Goal: Task Accomplishment & Management: Use online tool/utility

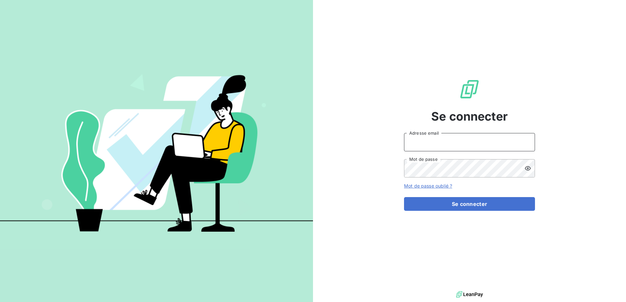
click at [443, 143] on input "Adresse email" at bounding box center [469, 142] width 131 height 18
type input "[PERSON_NAME][EMAIL_ADDRESS][DOMAIN_NAME]"
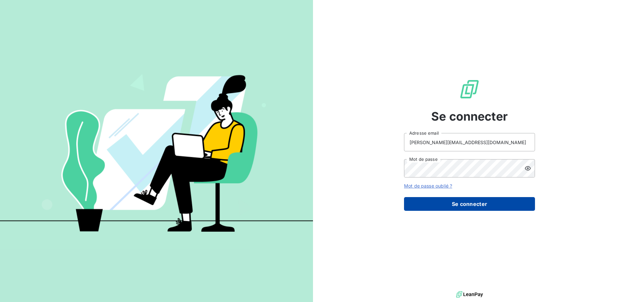
click at [466, 203] on button "Se connecter" at bounding box center [469, 204] width 131 height 14
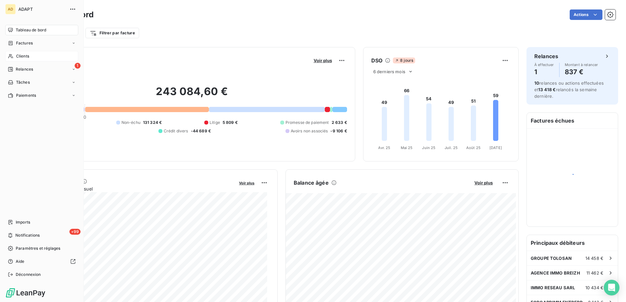
click at [20, 54] on span "Clients" at bounding box center [22, 56] width 13 height 6
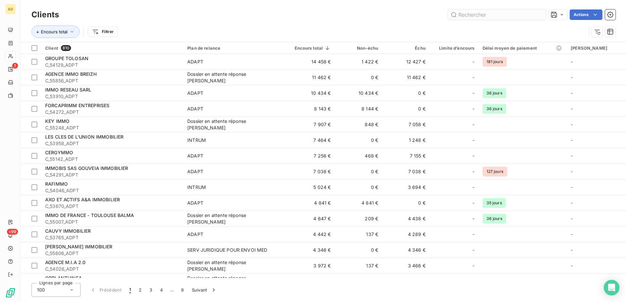
click at [480, 15] on input "text" at bounding box center [497, 14] width 98 height 10
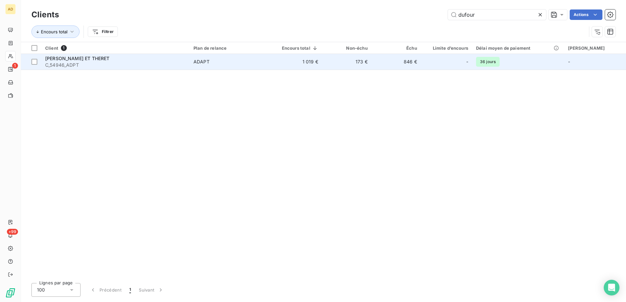
type input "dufour"
click at [83, 57] on span "[PERSON_NAME] ET THERET" at bounding box center [77, 59] width 64 height 6
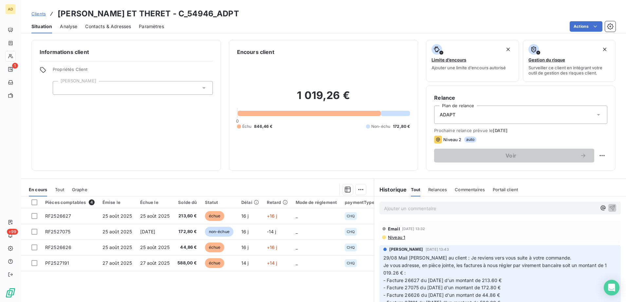
scroll to position [33, 0]
